Goal: Task Accomplishment & Management: Use online tool/utility

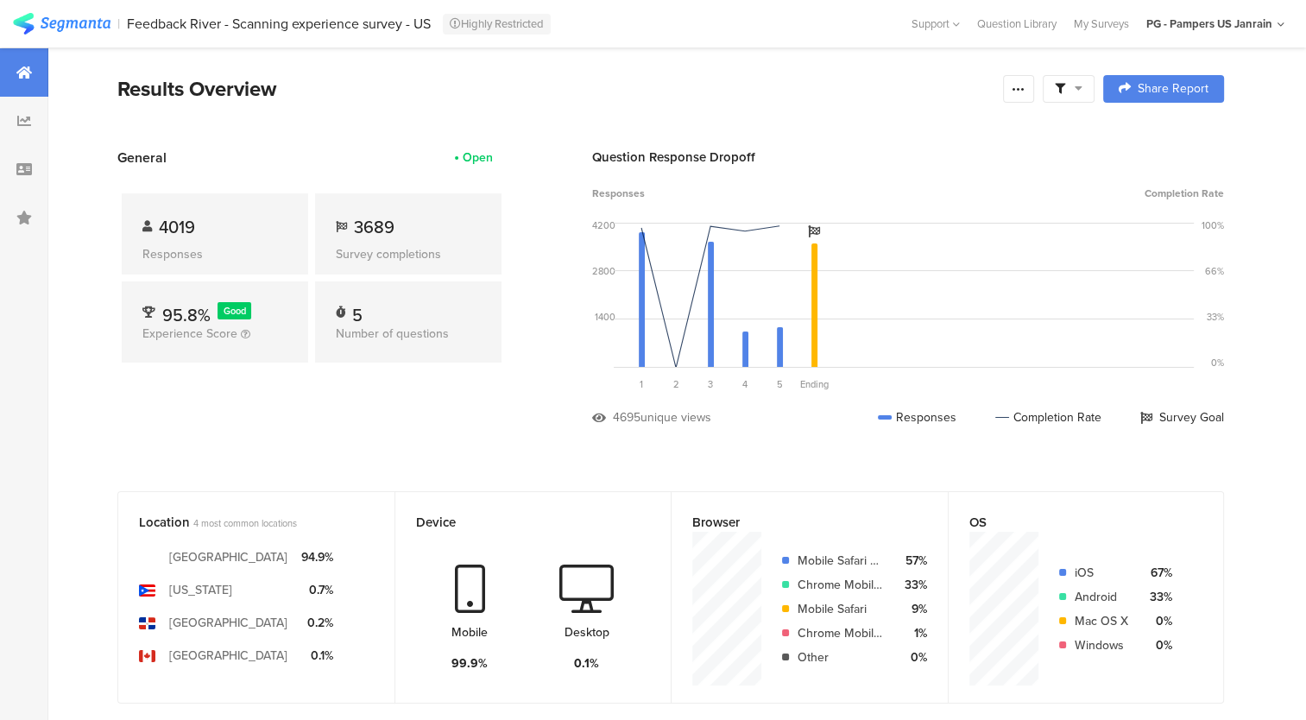
click at [480, 421] on div "General Open 4019 Responses 3689 Survey completions 95.8% Good Experience Score…" at bounding box center [311, 300] width 388 height 305
click at [400, 22] on div "Feedback River - Scanning experience survey - US" at bounding box center [279, 24] width 304 height 16
click at [407, 117] on section "Results Overview Confidence Level 95 % Preview survey Edit survey Export Result…" at bounding box center [670, 110] width 1245 height 74
click at [1026, 90] on icon at bounding box center [1019, 89] width 14 height 14
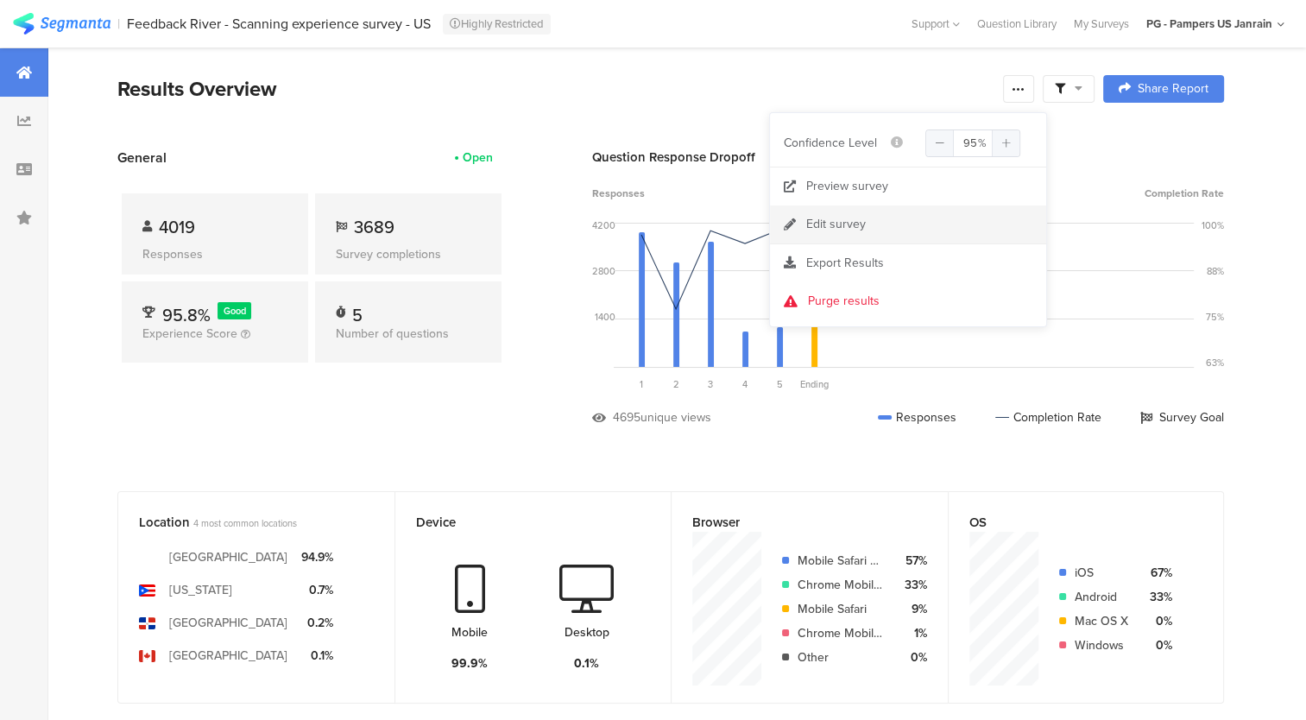
click at [860, 218] on div "Edit survey" at bounding box center [836, 224] width 60 height 17
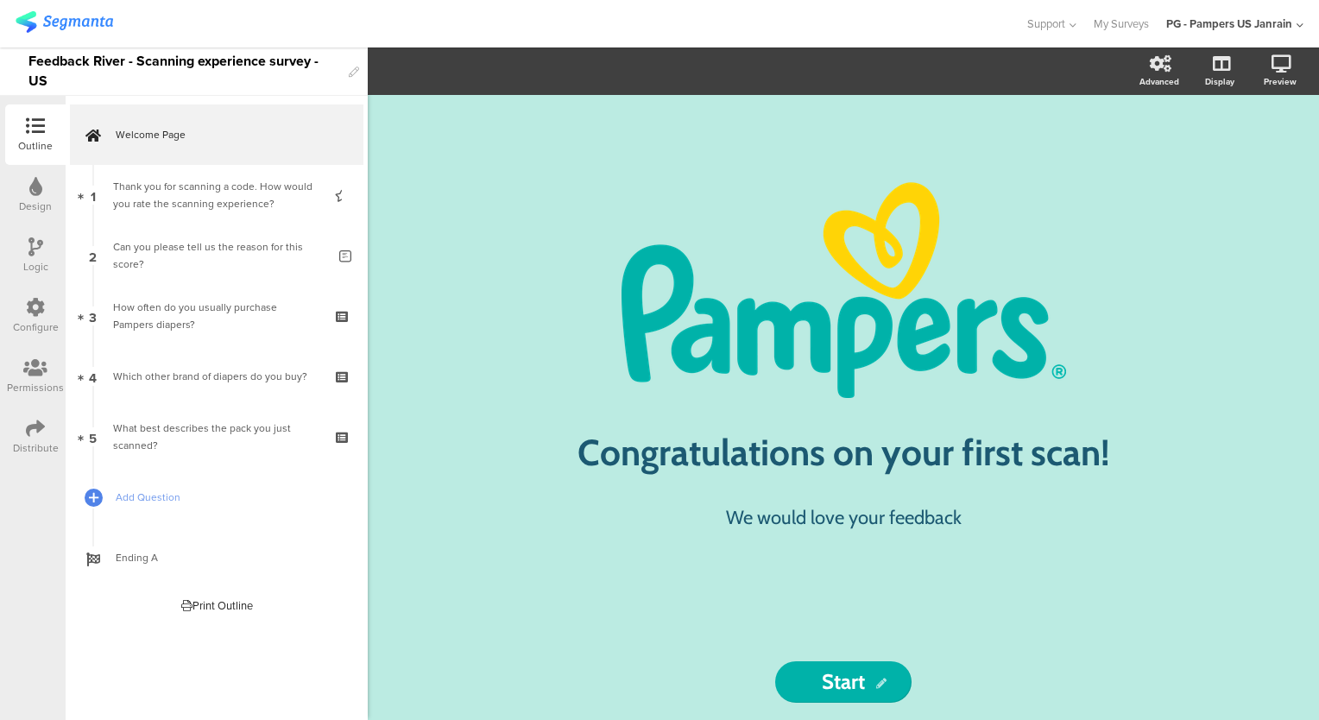
click at [38, 206] on div "Design" at bounding box center [35, 207] width 33 height 16
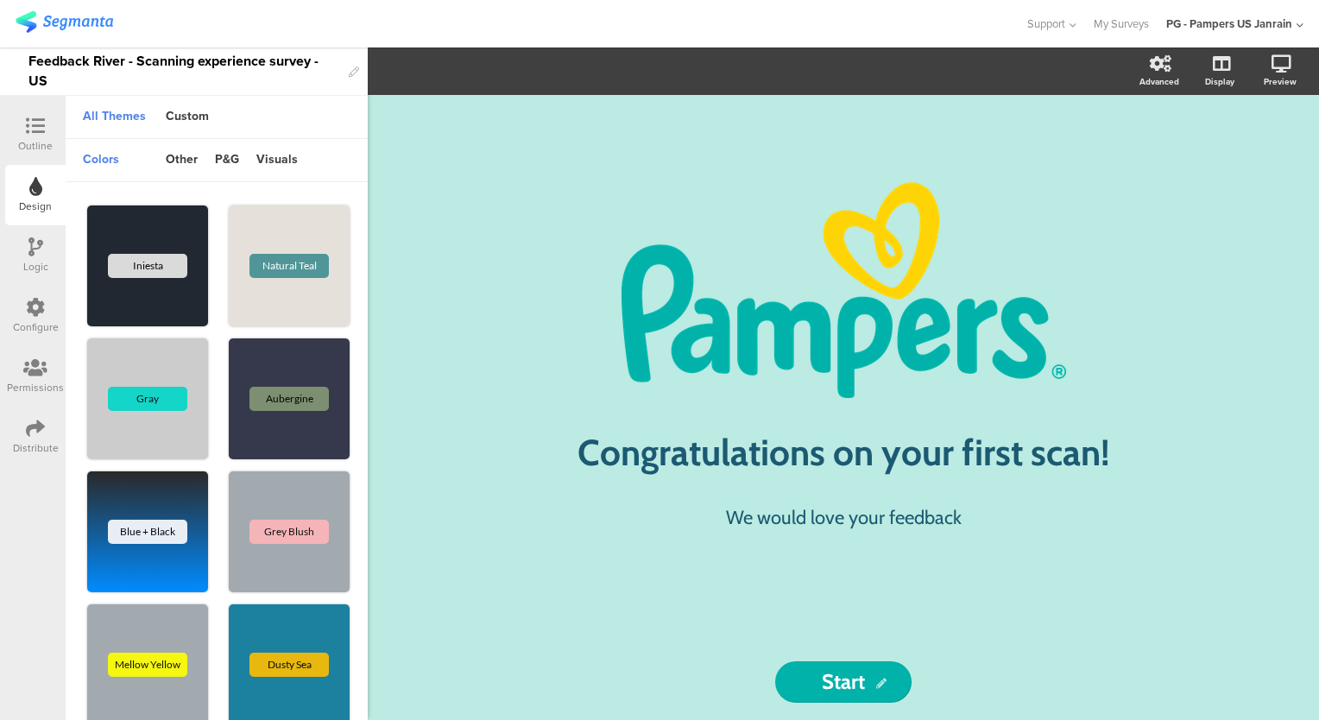
click at [32, 254] on icon at bounding box center [35, 246] width 15 height 19
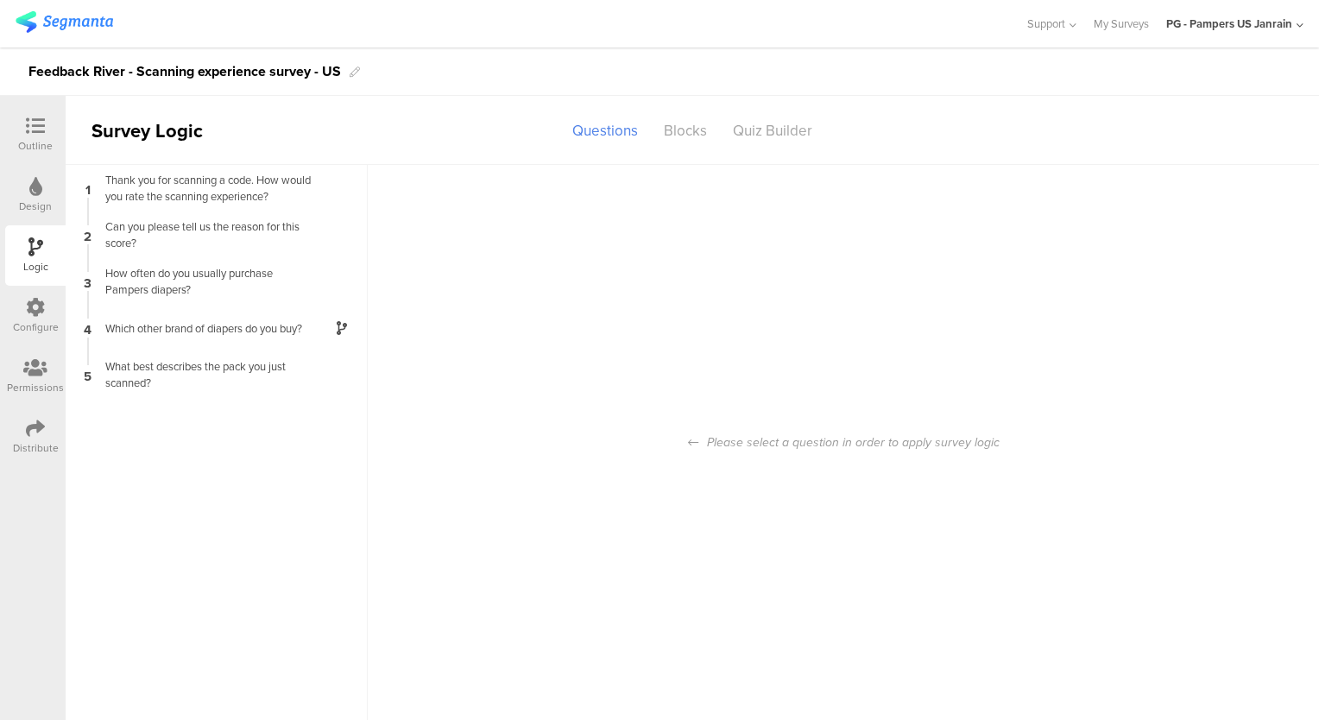
click at [32, 296] on div "Configure" at bounding box center [35, 316] width 60 height 60
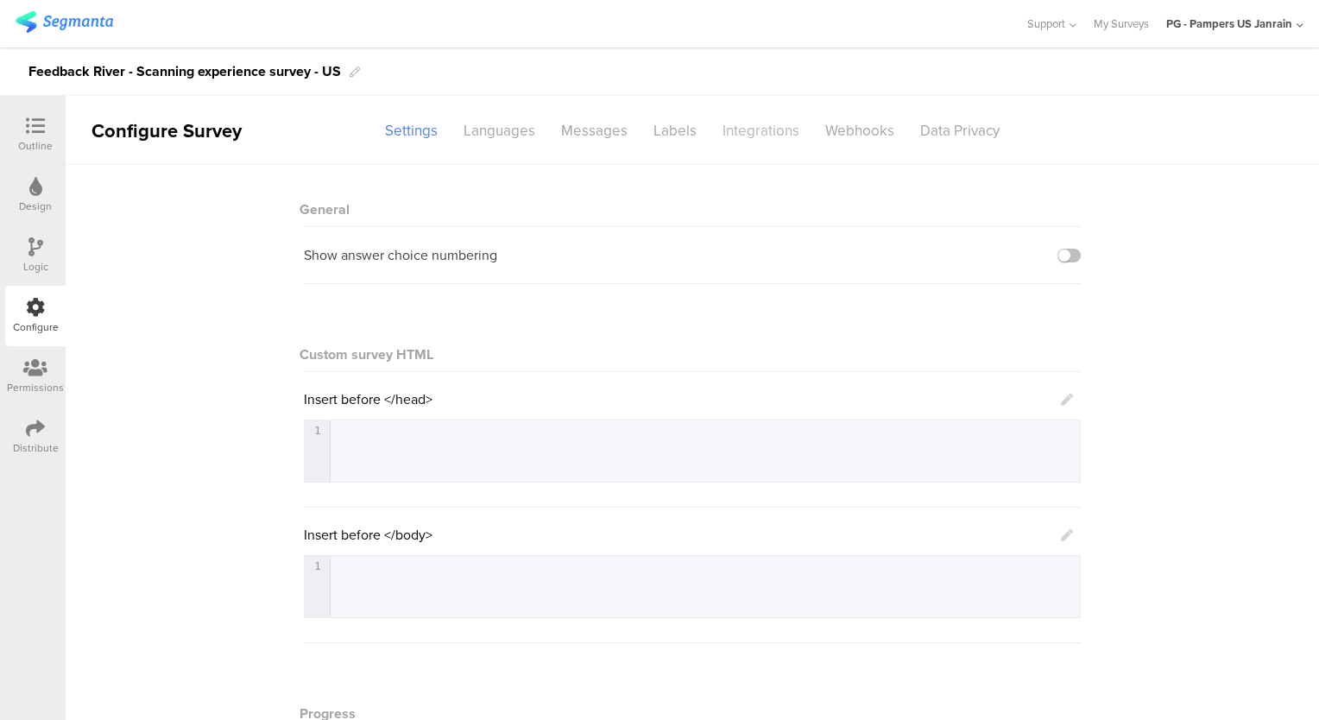
click at [775, 133] on div "Integrations" at bounding box center [761, 131] width 103 height 30
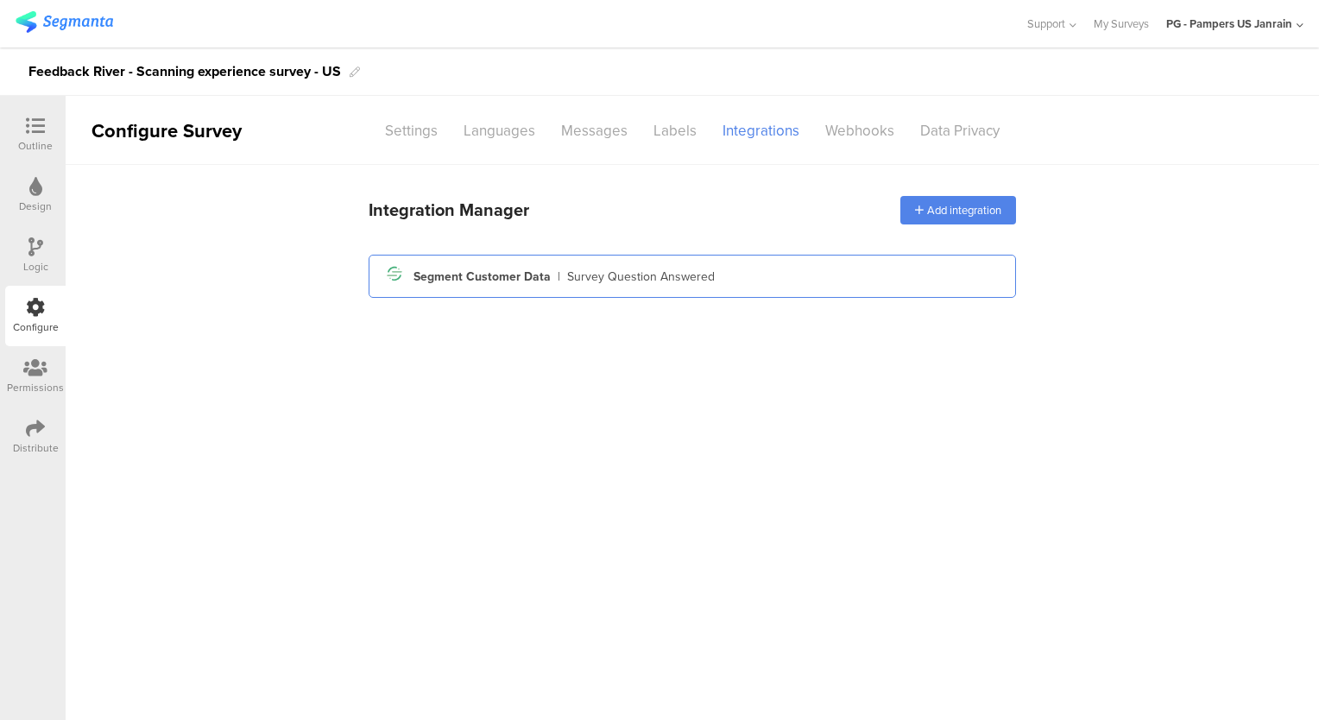
click at [656, 277] on div "Survey Question Answered" at bounding box center [641, 277] width 148 height 18
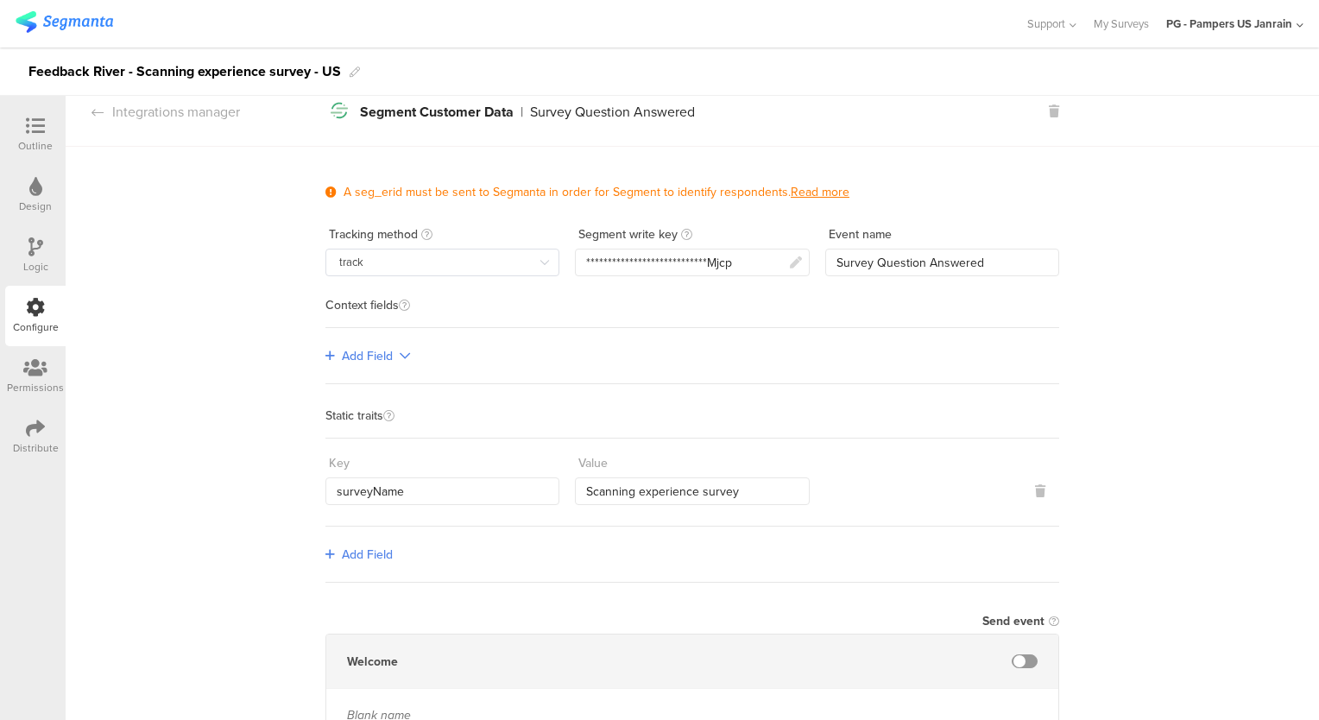
scroll to position [16, 0]
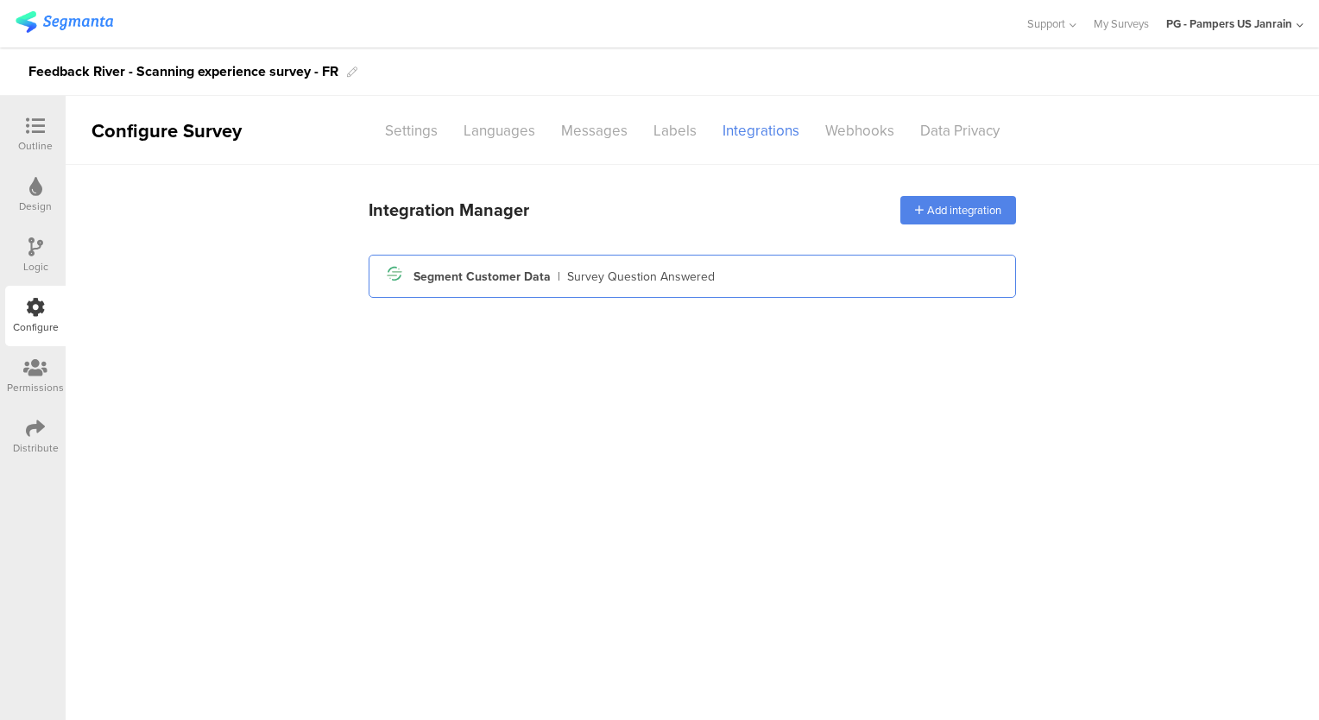
click at [830, 275] on div "Segment icon Created with Sketch. Segment Customer Data | Survey Question Answe…" at bounding box center [692, 276] width 620 height 29
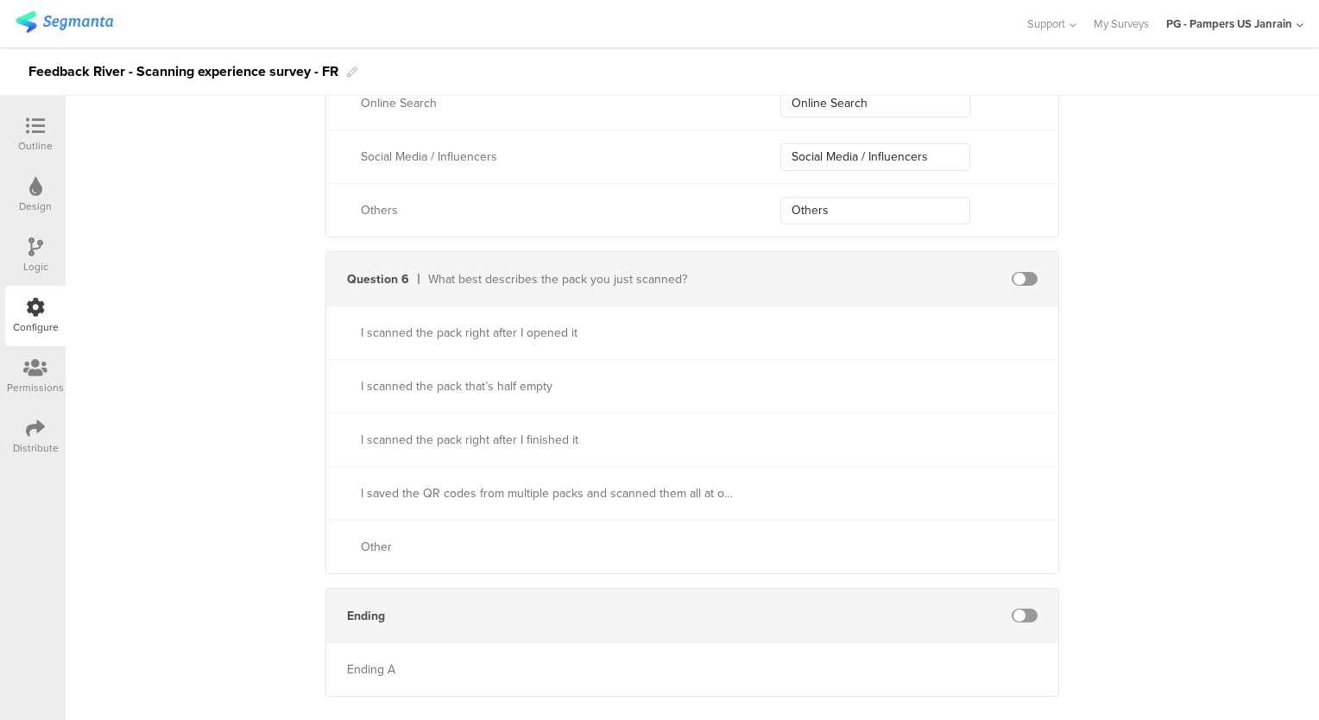
scroll to position [2663, 0]
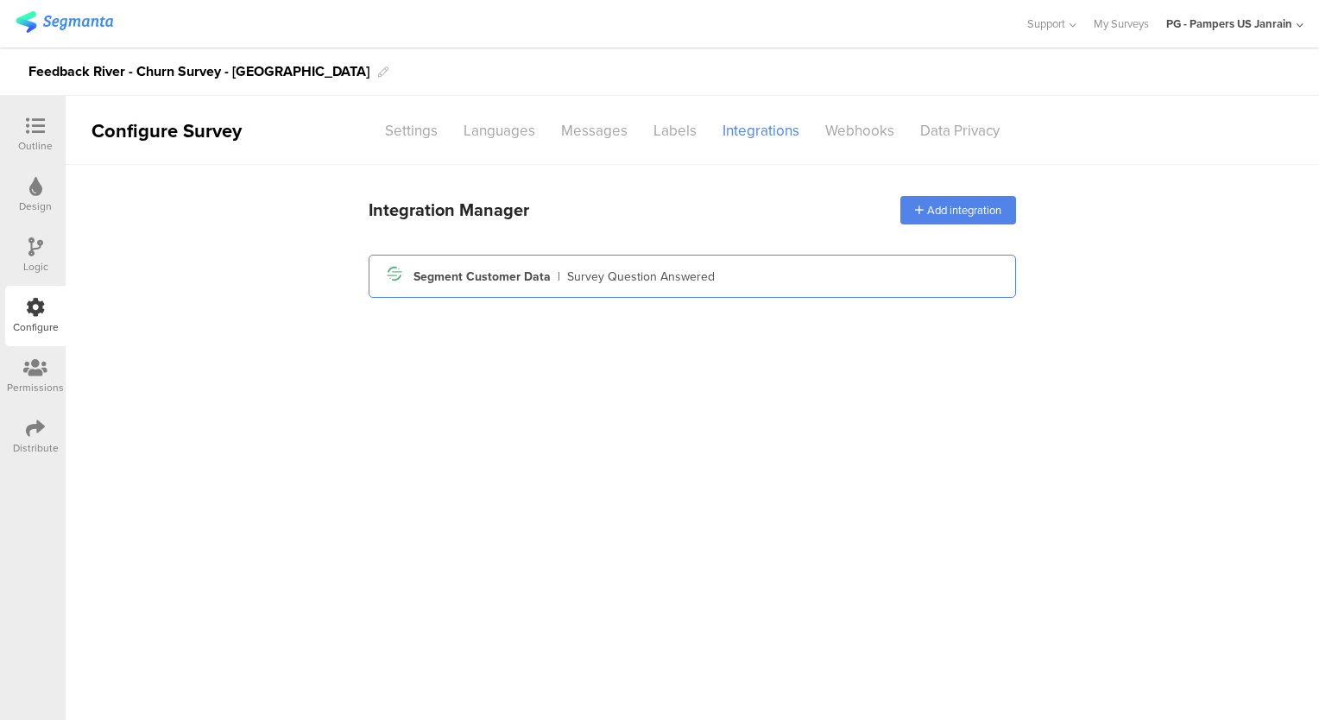
click at [526, 277] on div "Segment Customer Data" at bounding box center [482, 277] width 137 height 18
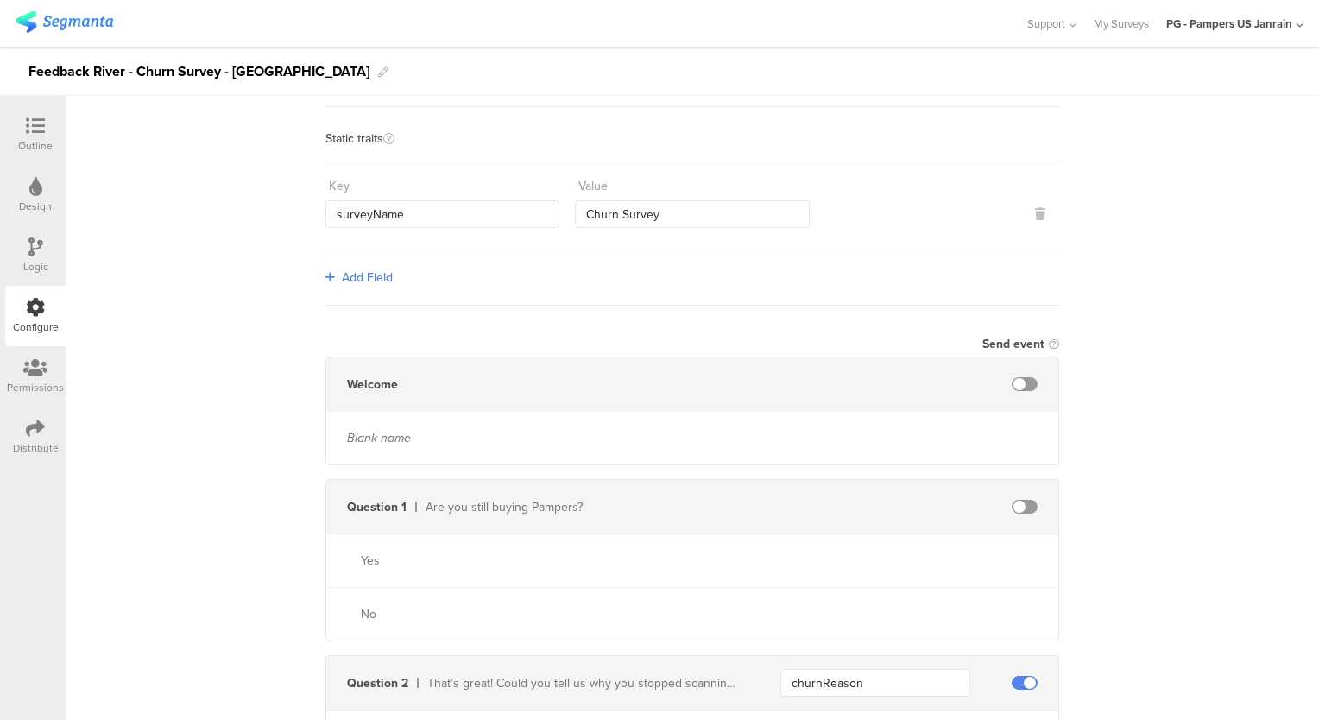
scroll to position [449, 0]
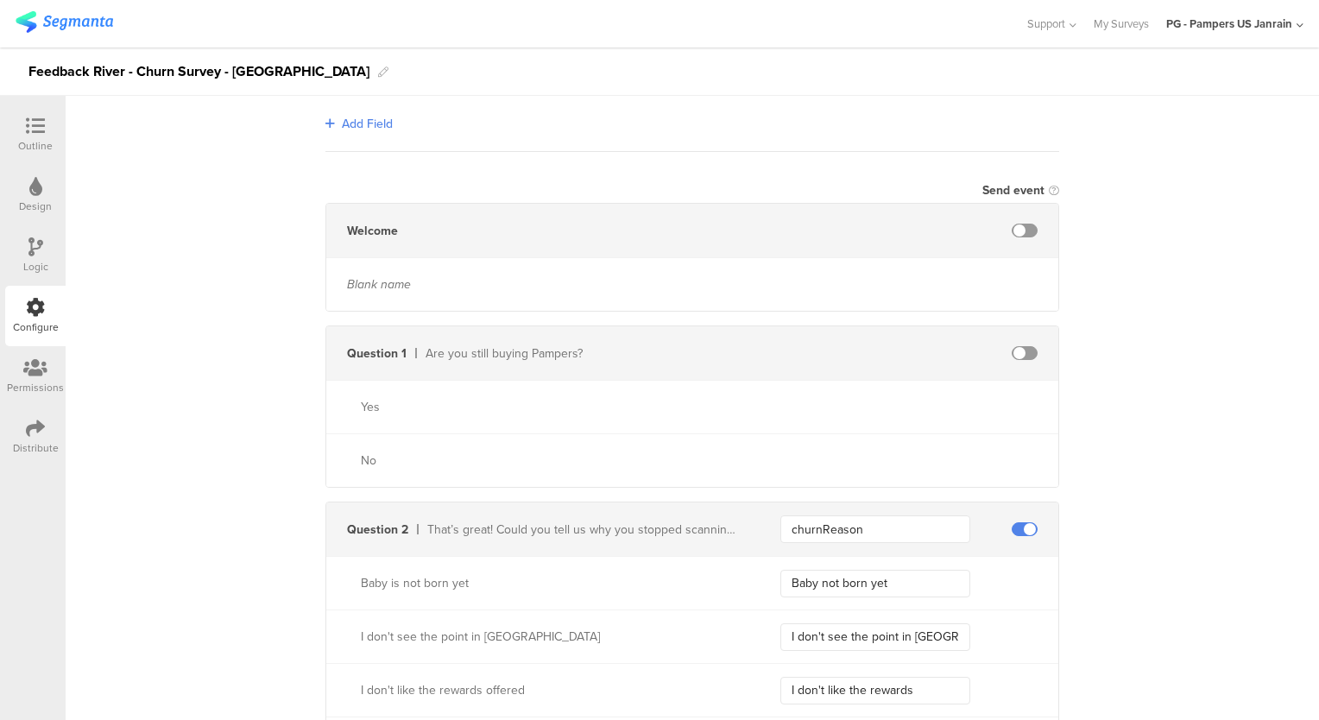
click at [828, 533] on input "churnReason" at bounding box center [875, 529] width 190 height 28
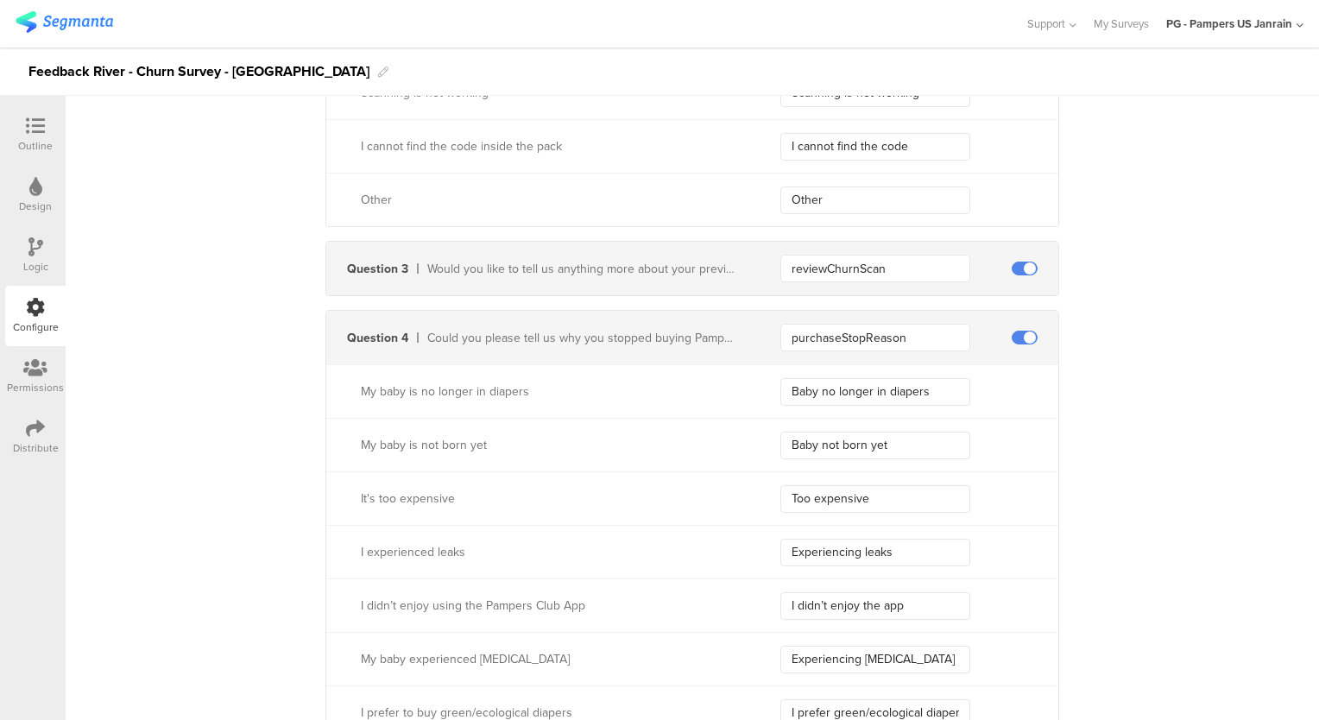
scroll to position [1485, 0]
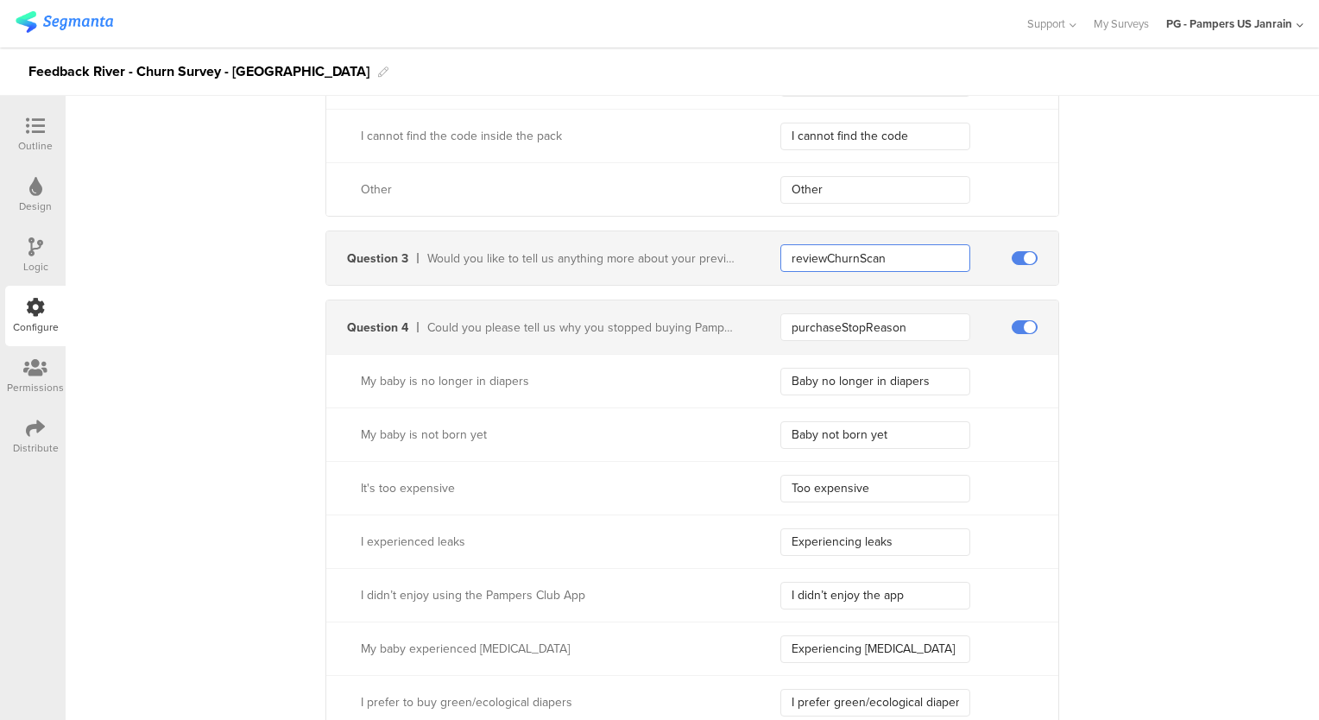
click at [846, 261] on input "reviewChurnScan" at bounding box center [875, 258] width 190 height 28
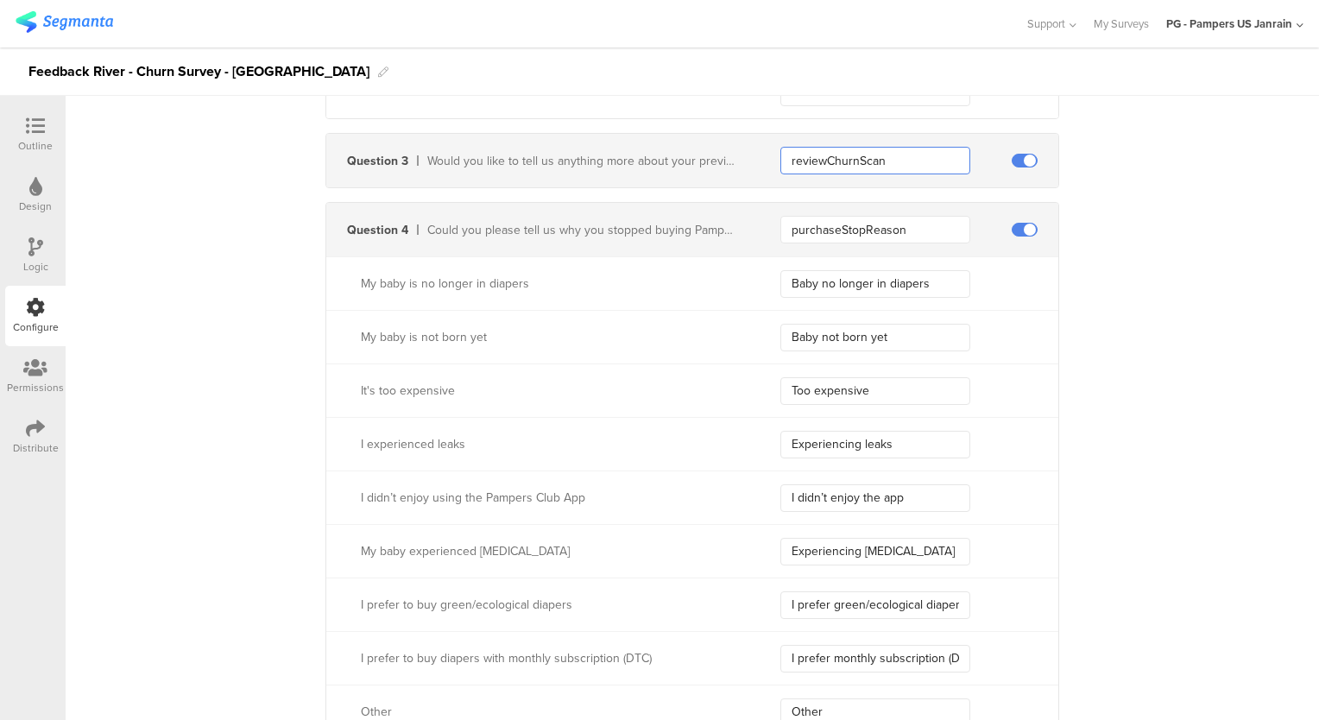
scroll to position [1597, 0]
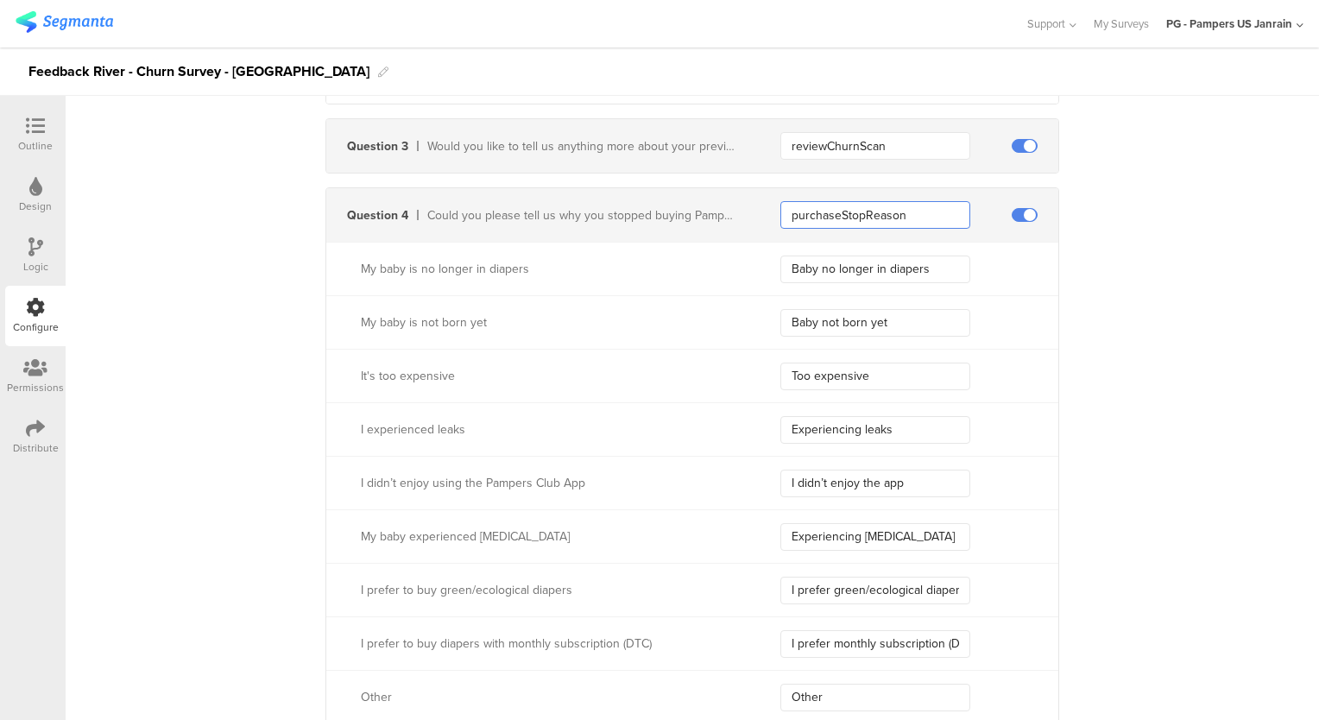
click at [830, 218] on input "purchaseStopReason" at bounding box center [875, 215] width 190 height 28
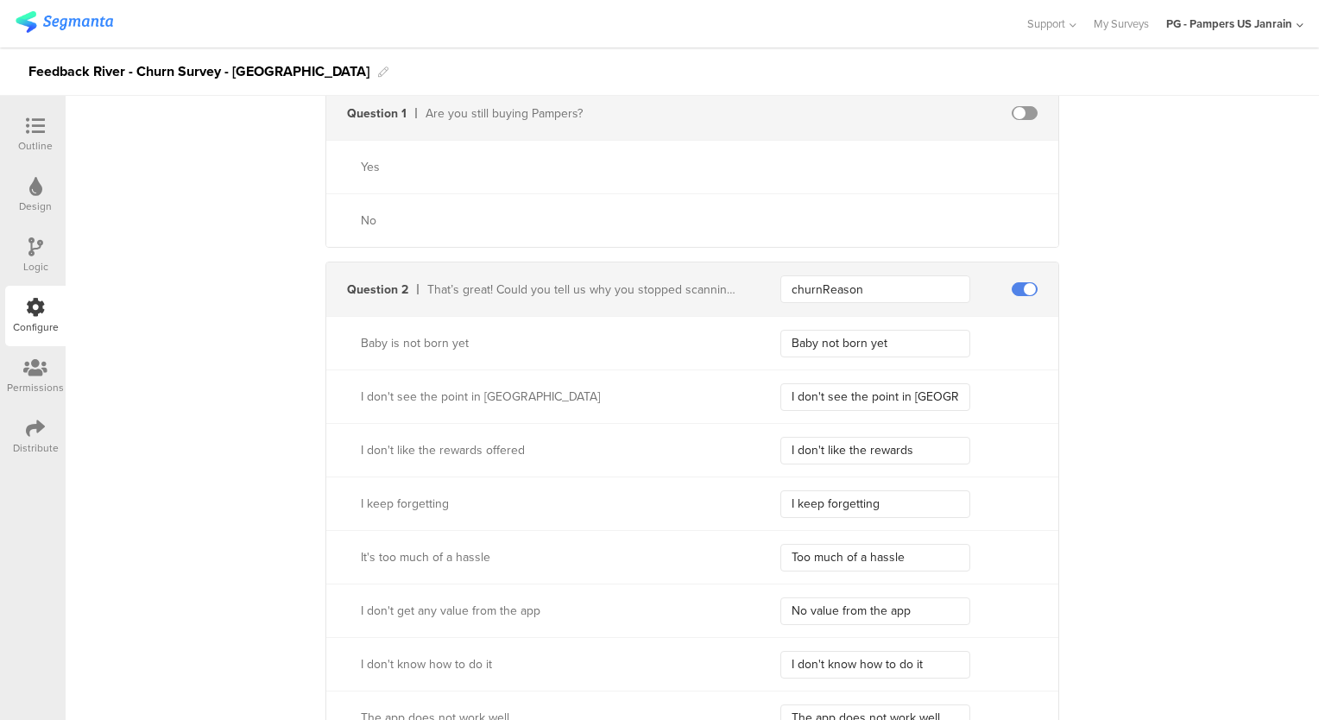
scroll to position [0, 0]
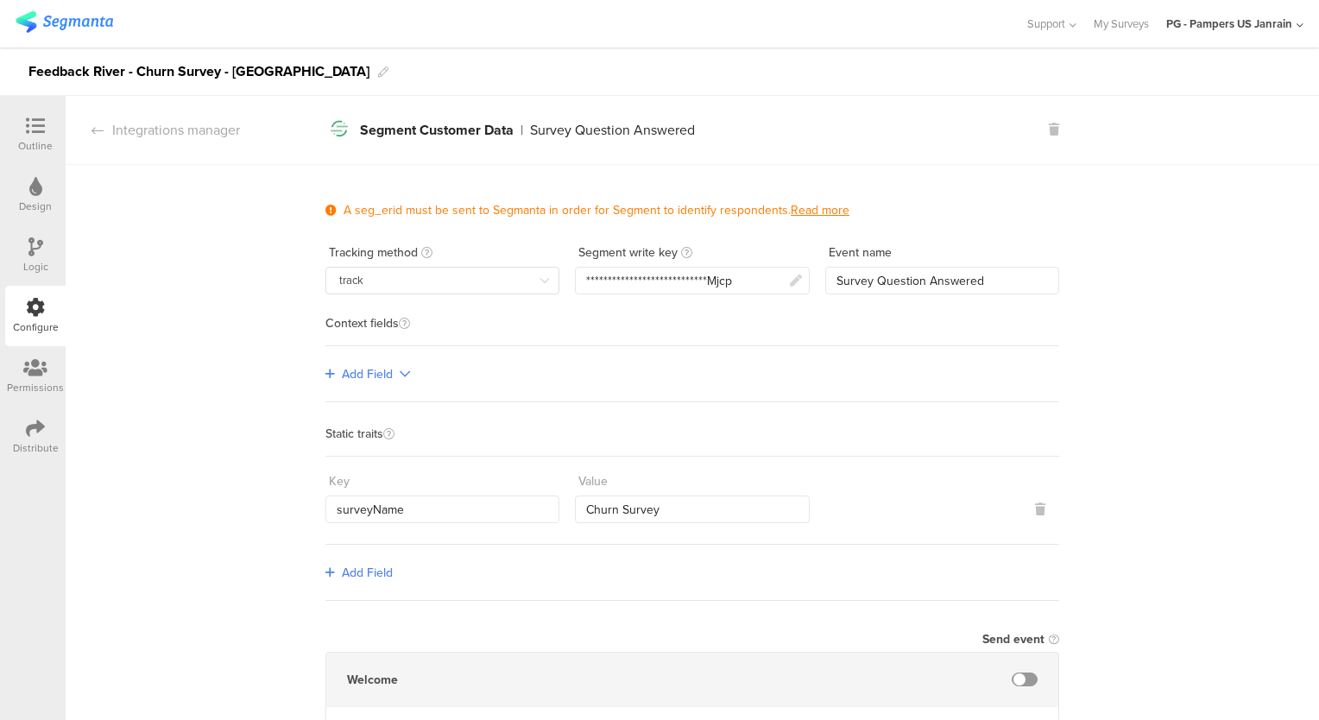
click at [1032, 261] on div "Event name" at bounding box center [942, 252] width 234 height 28
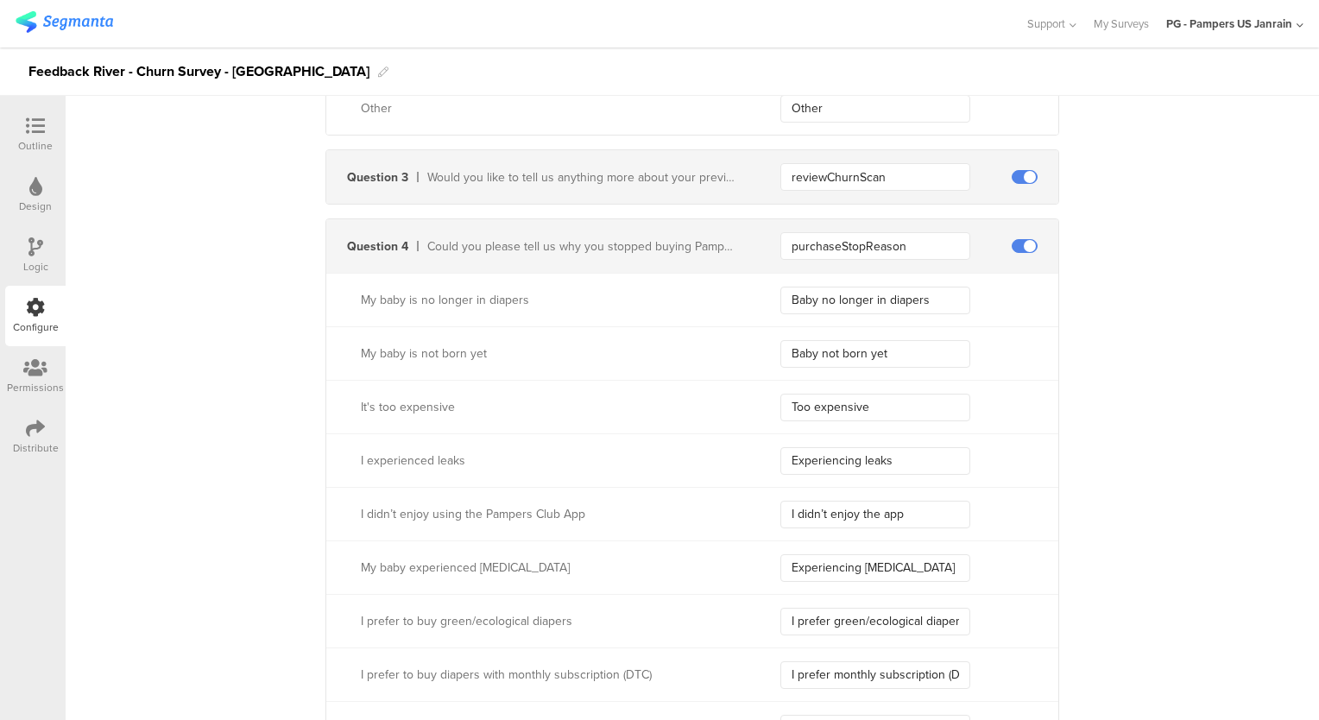
scroll to position [1569, 0]
